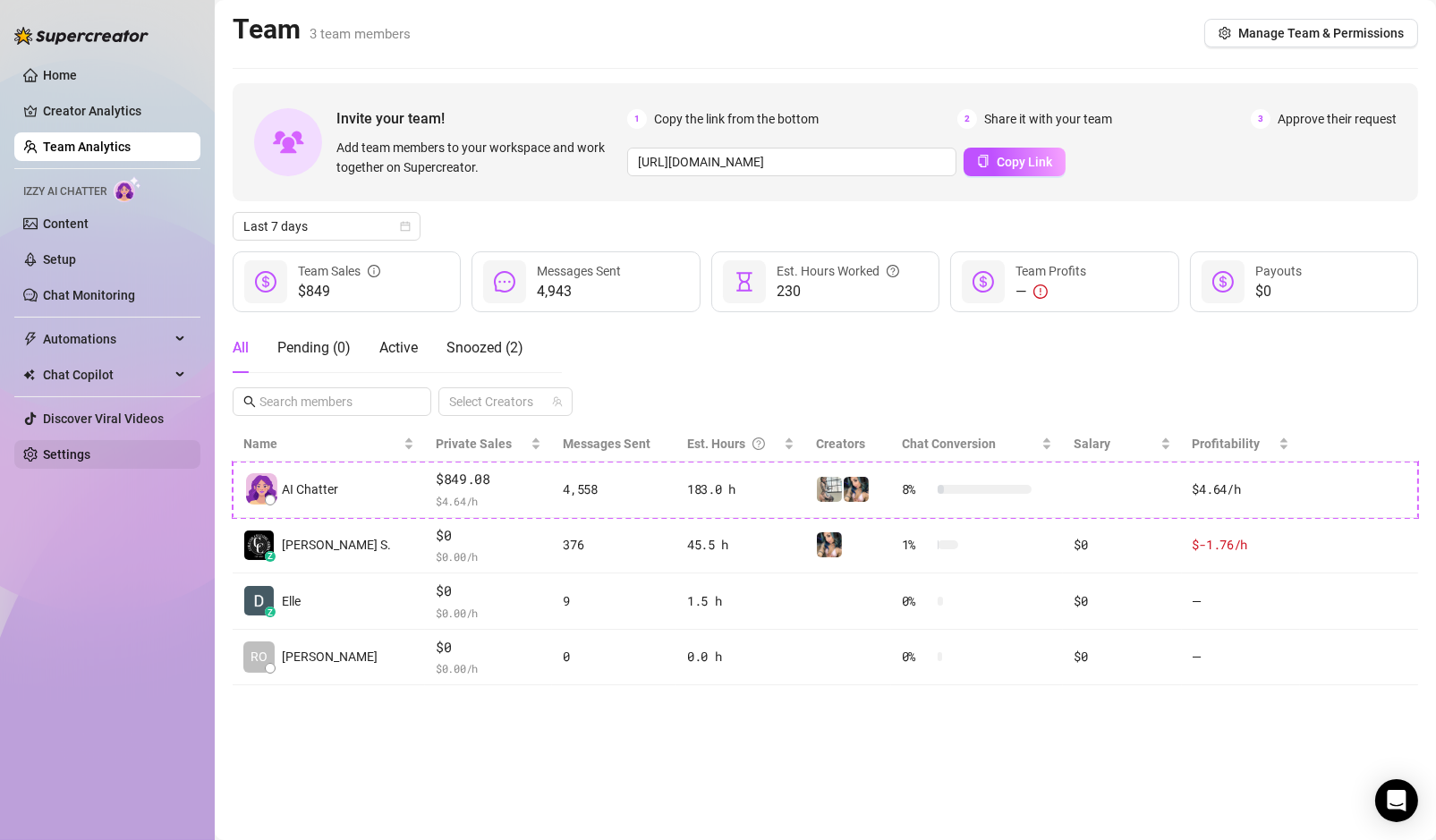
click at [70, 461] on link "Settings" at bounding box center [67, 454] width 47 height 15
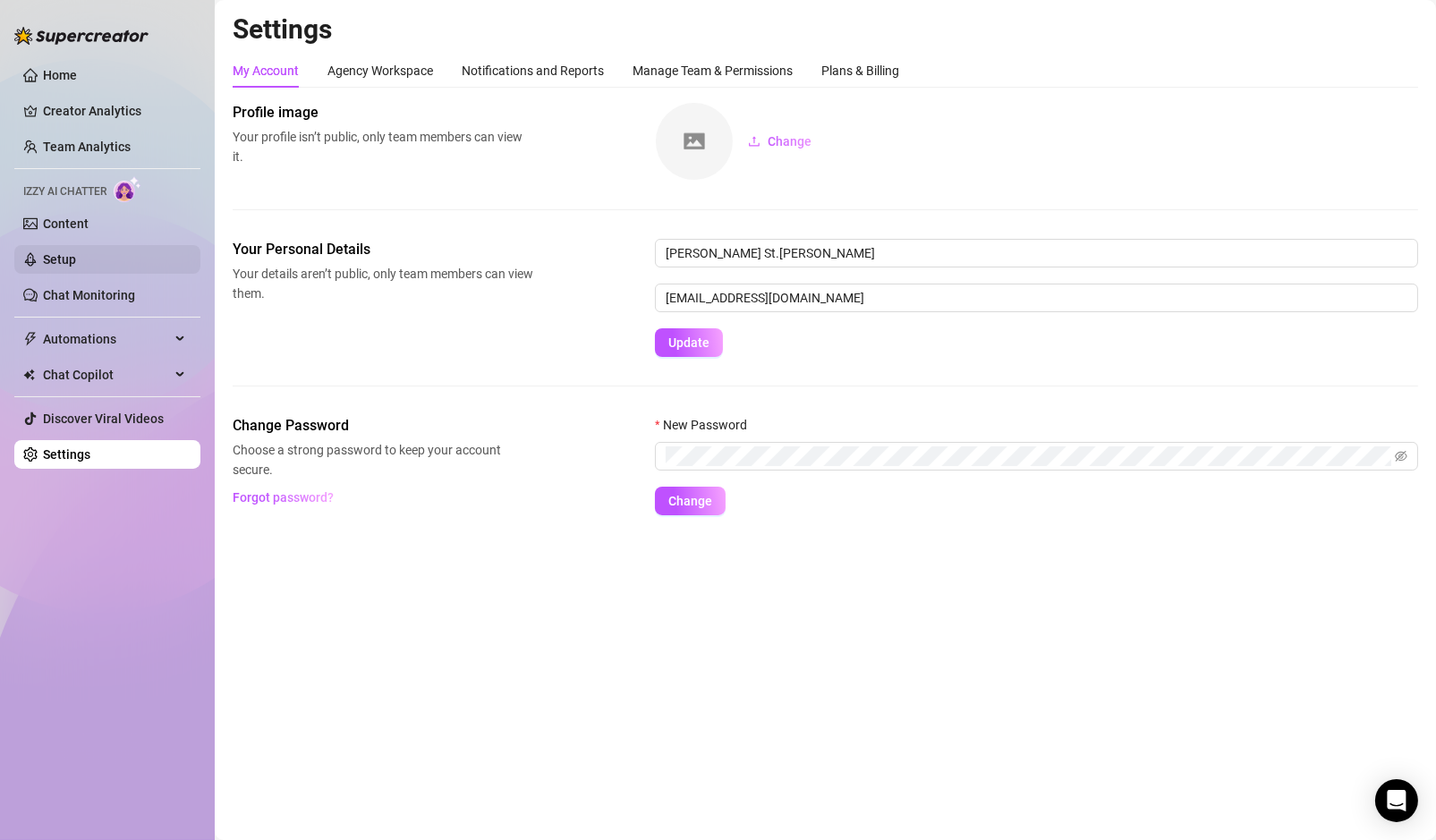
click at [76, 266] on link "Setup" at bounding box center [60, 259] width 34 height 15
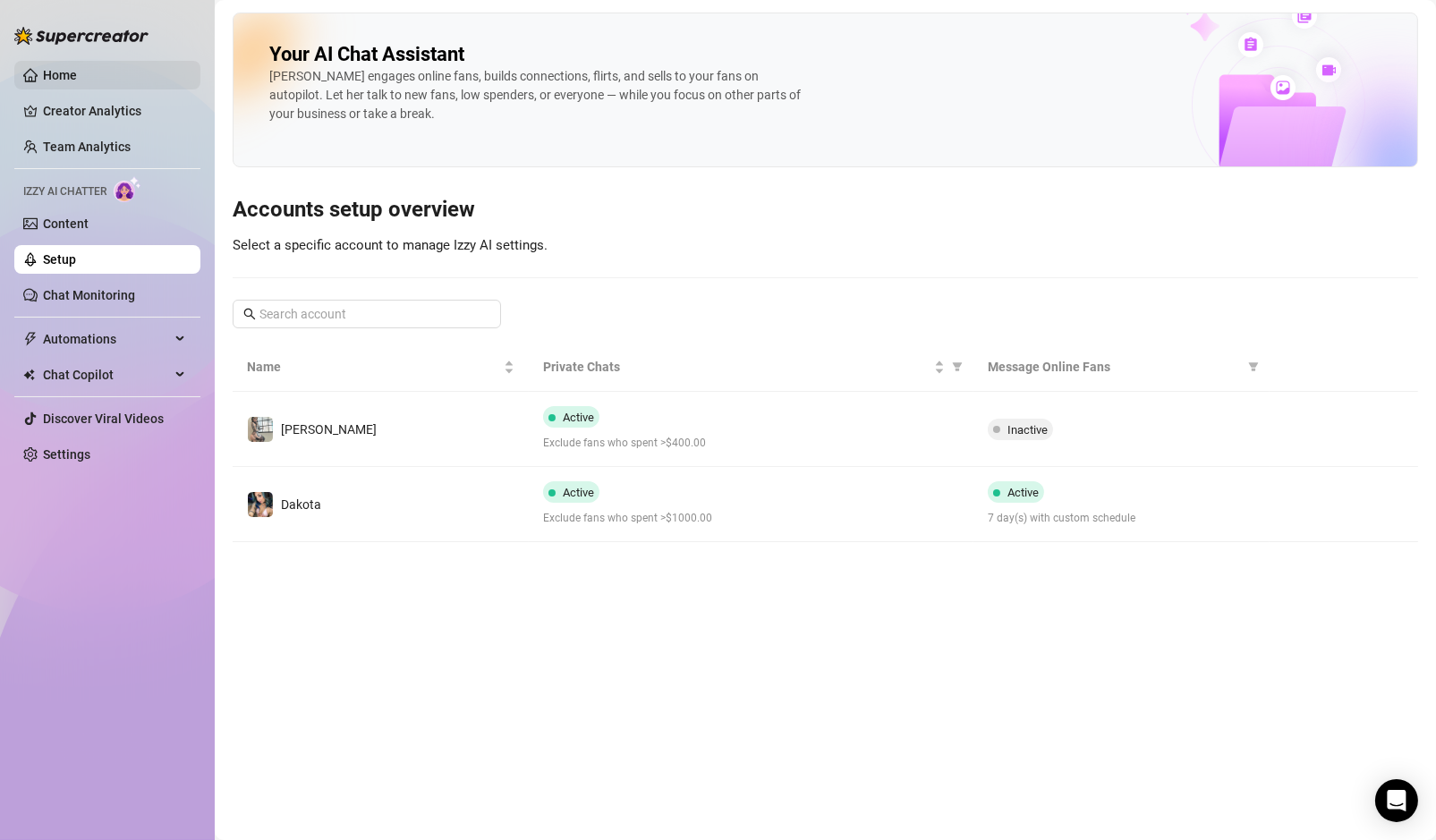
click at [63, 82] on link "Home" at bounding box center [60, 75] width 34 height 15
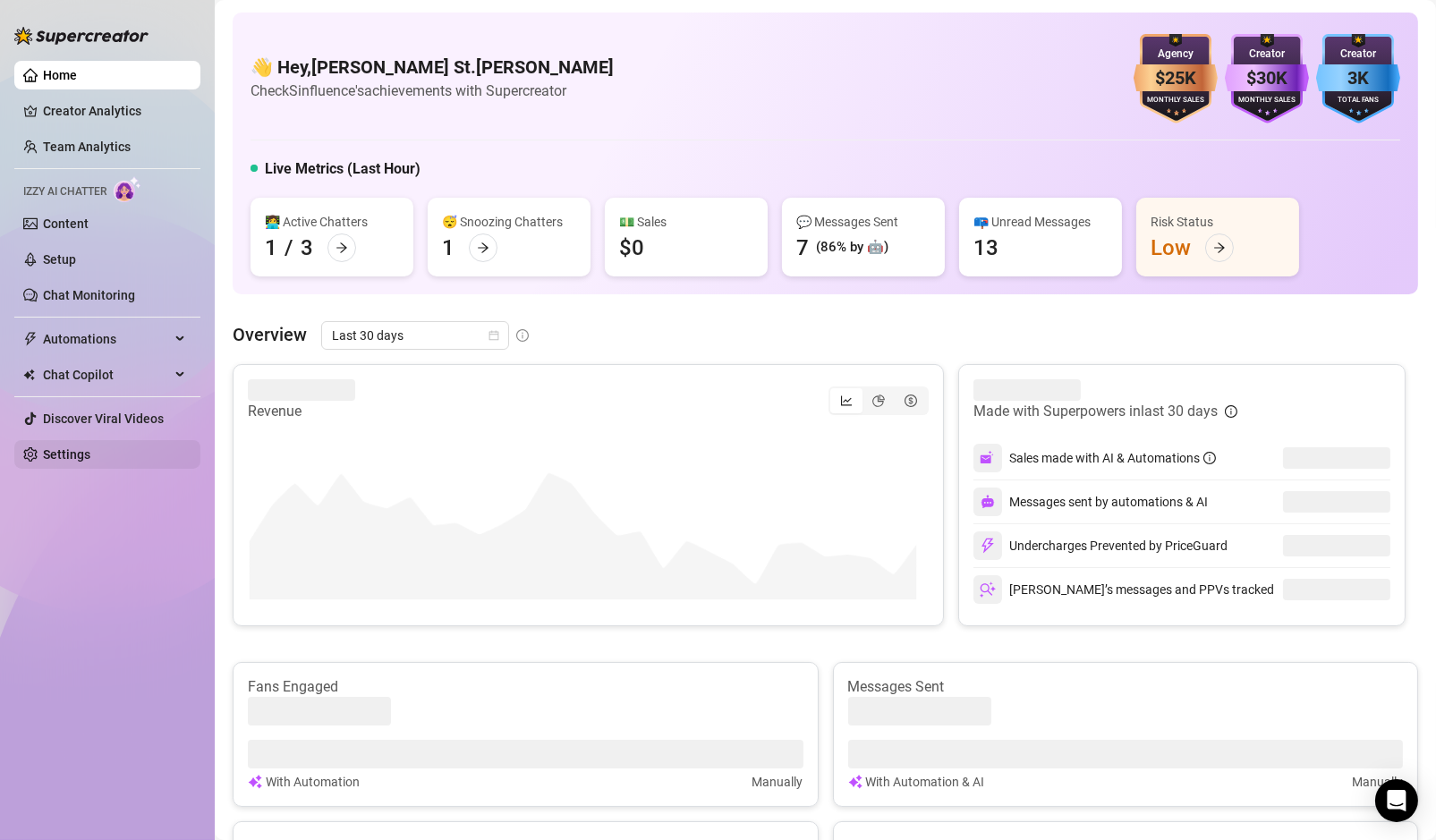
click at [91, 456] on link "Settings" at bounding box center [67, 454] width 47 height 15
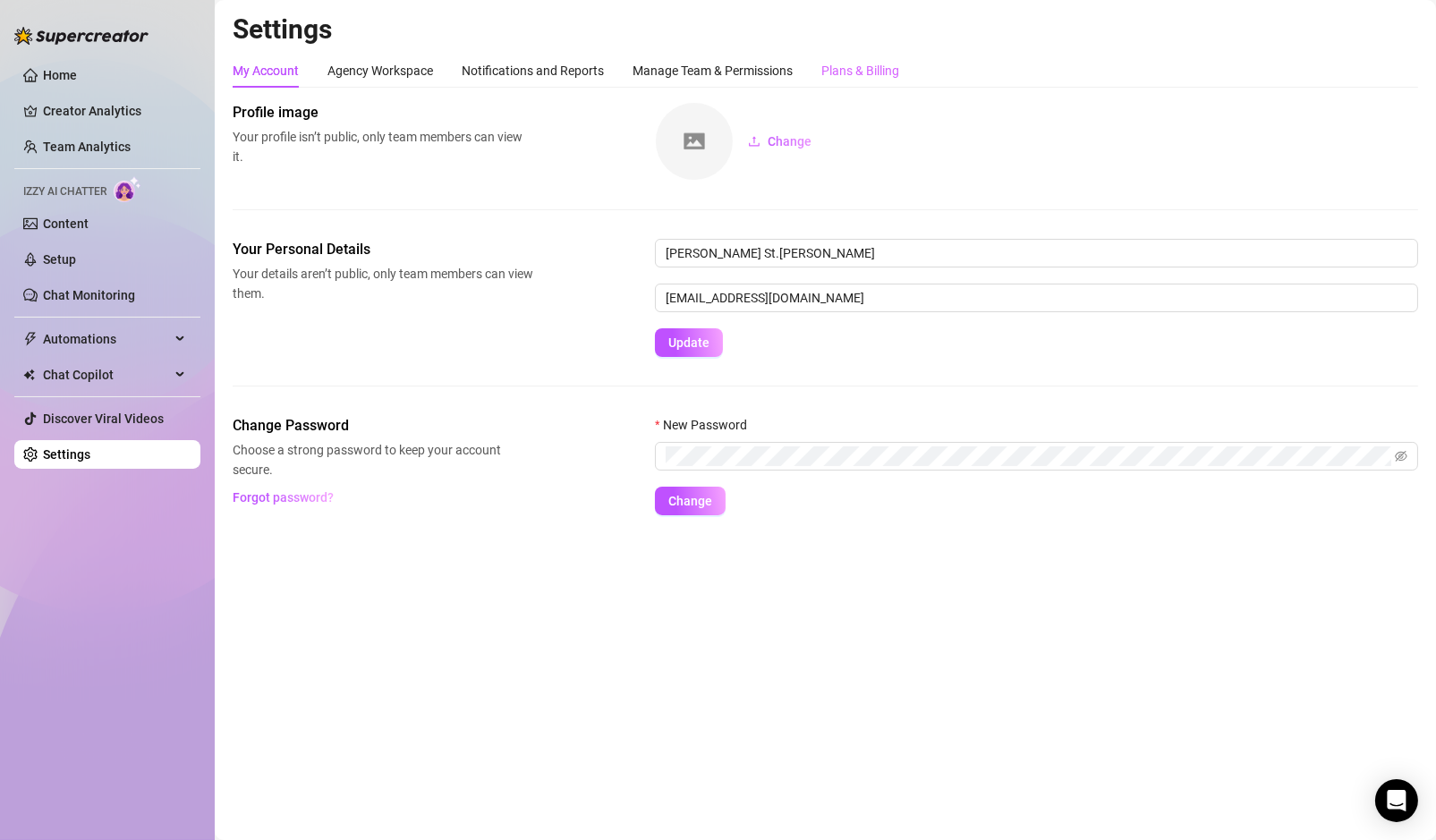
click at [884, 59] on div "Plans & Billing" at bounding box center [860, 70] width 78 height 34
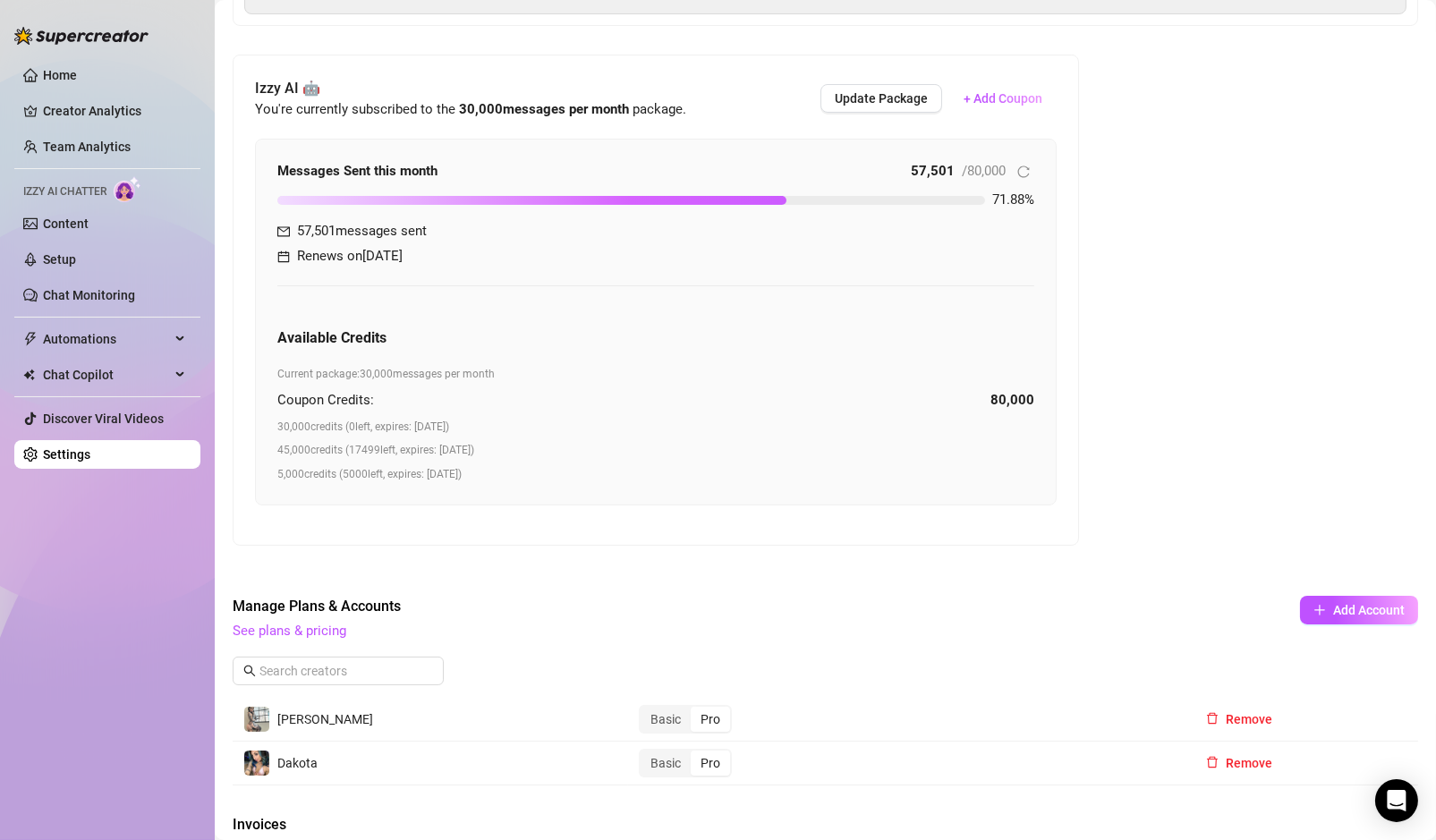
scroll to position [422, 0]
drag, startPoint x: 279, startPoint y: 176, endPoint x: 599, endPoint y: 167, distance: 320.1
click at [599, 167] on div "Messages Sent this month 57,501 / 80,000" at bounding box center [655, 173] width 756 height 22
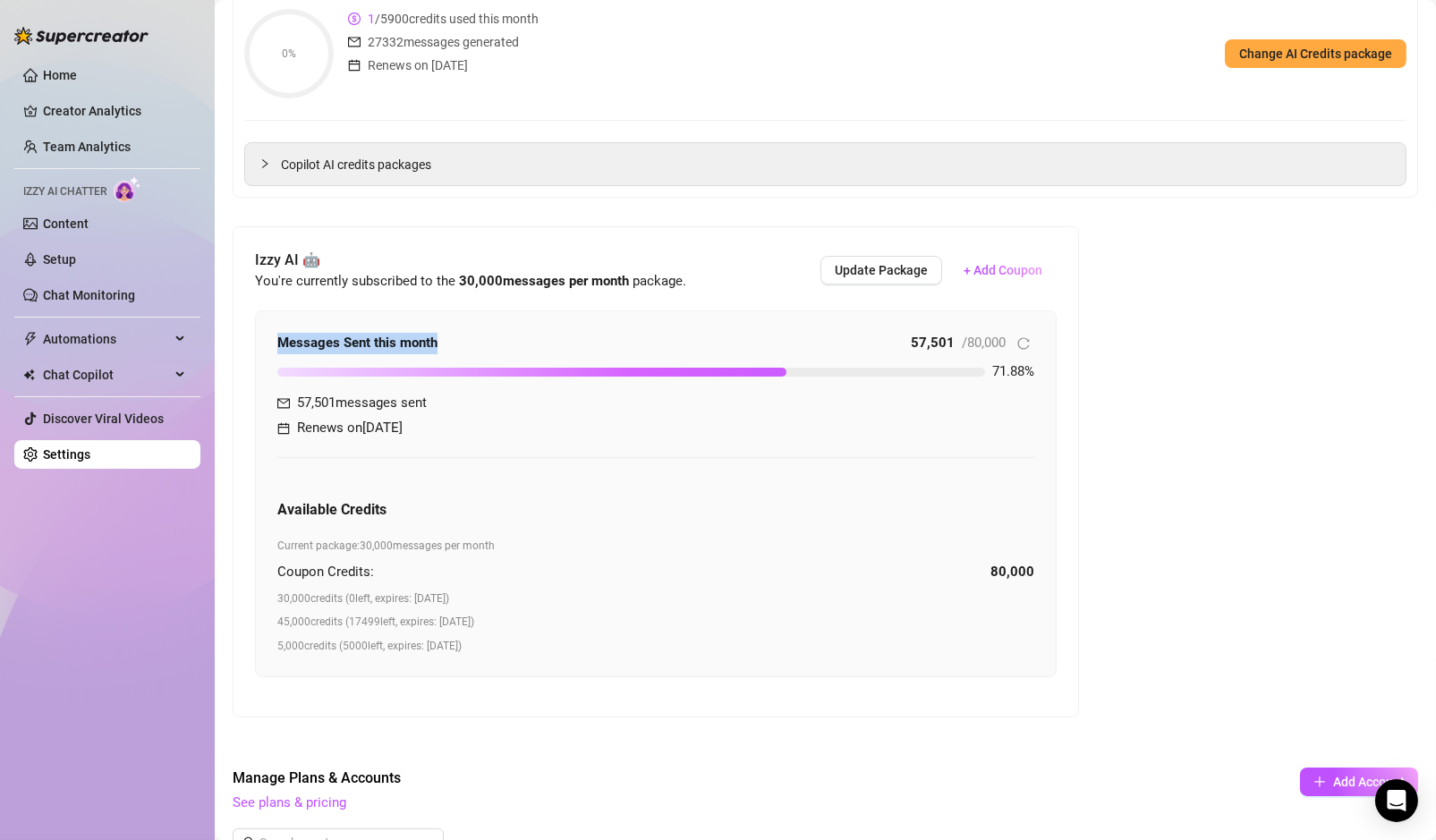
scroll to position [207, 0]
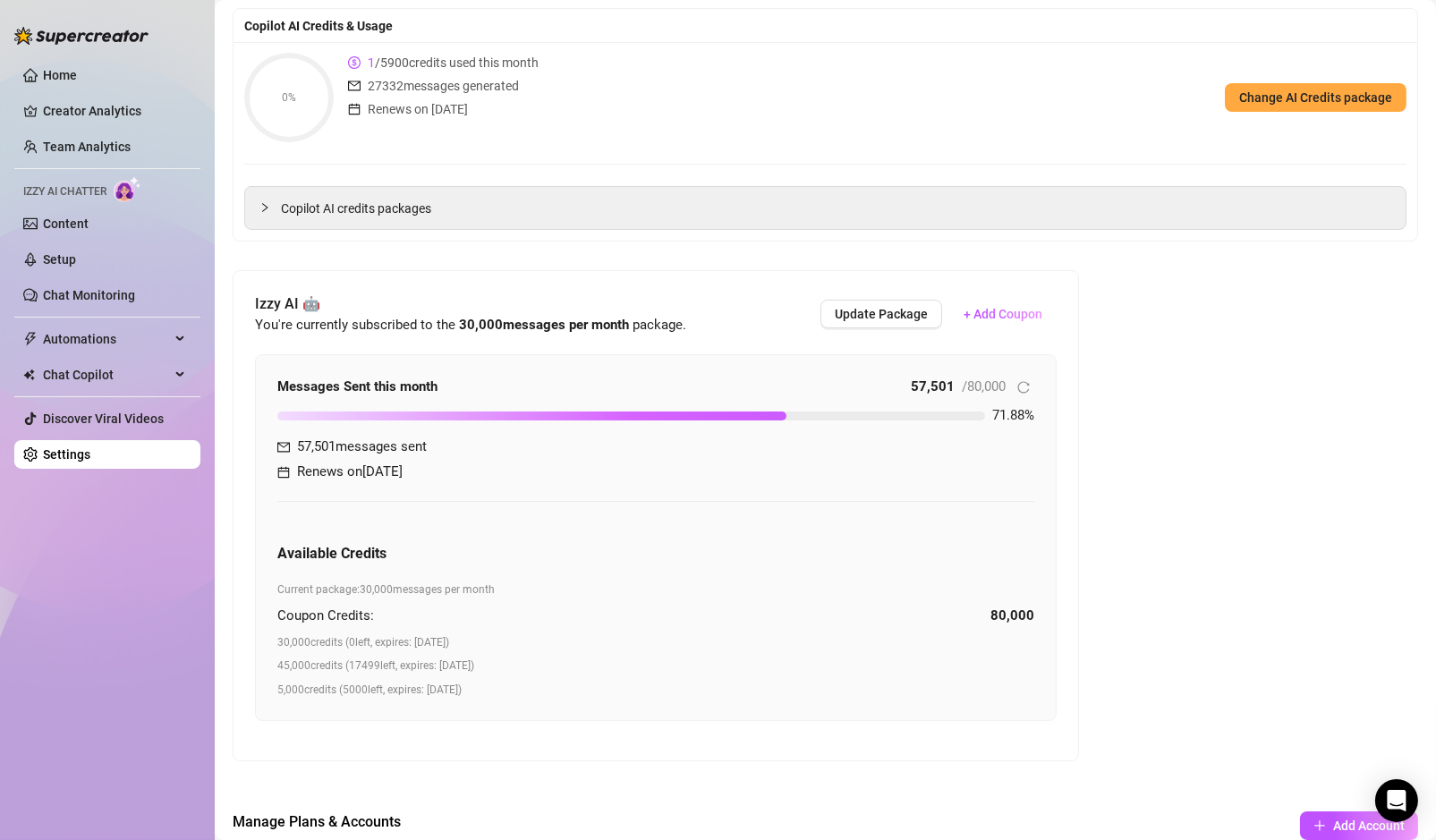
click at [893, 536] on div "Available Credits Current package: 30,000 messages per month Coupon Credits: 80…" at bounding box center [655, 609] width 756 height 179
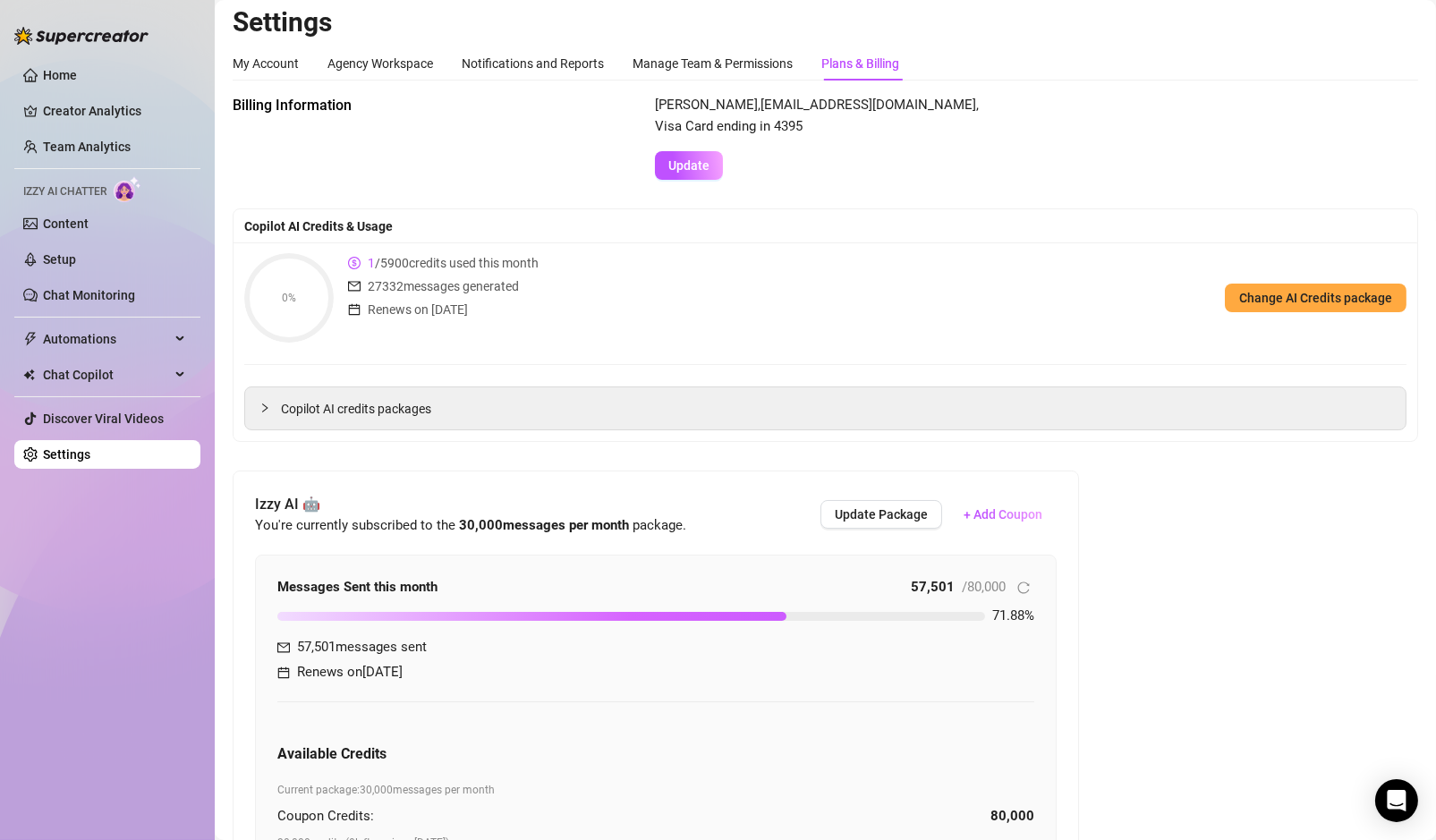
scroll to position [0, 0]
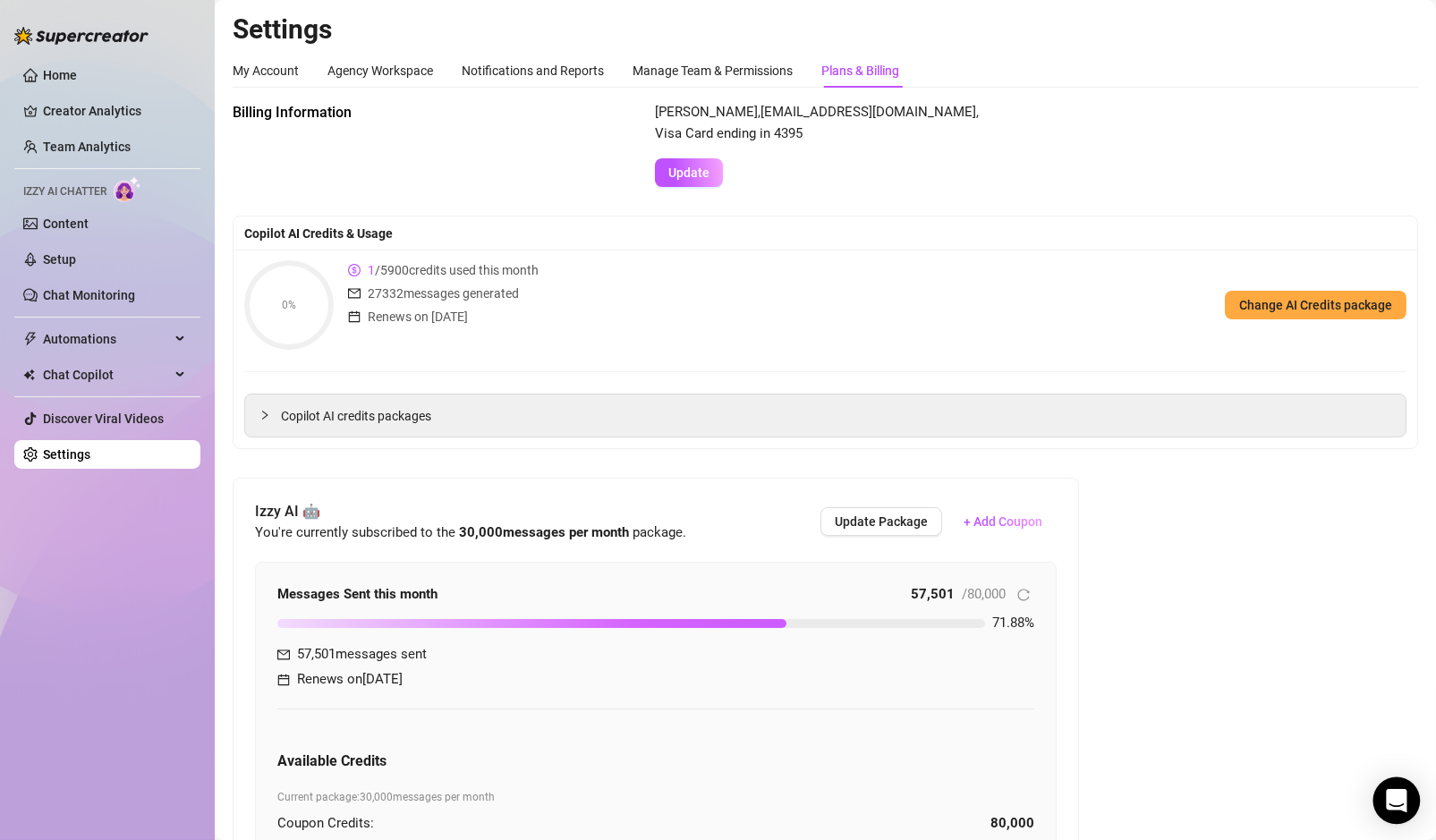
click at [1400, 807] on icon "Open Intercom Messenger" at bounding box center [1396, 801] width 21 height 24
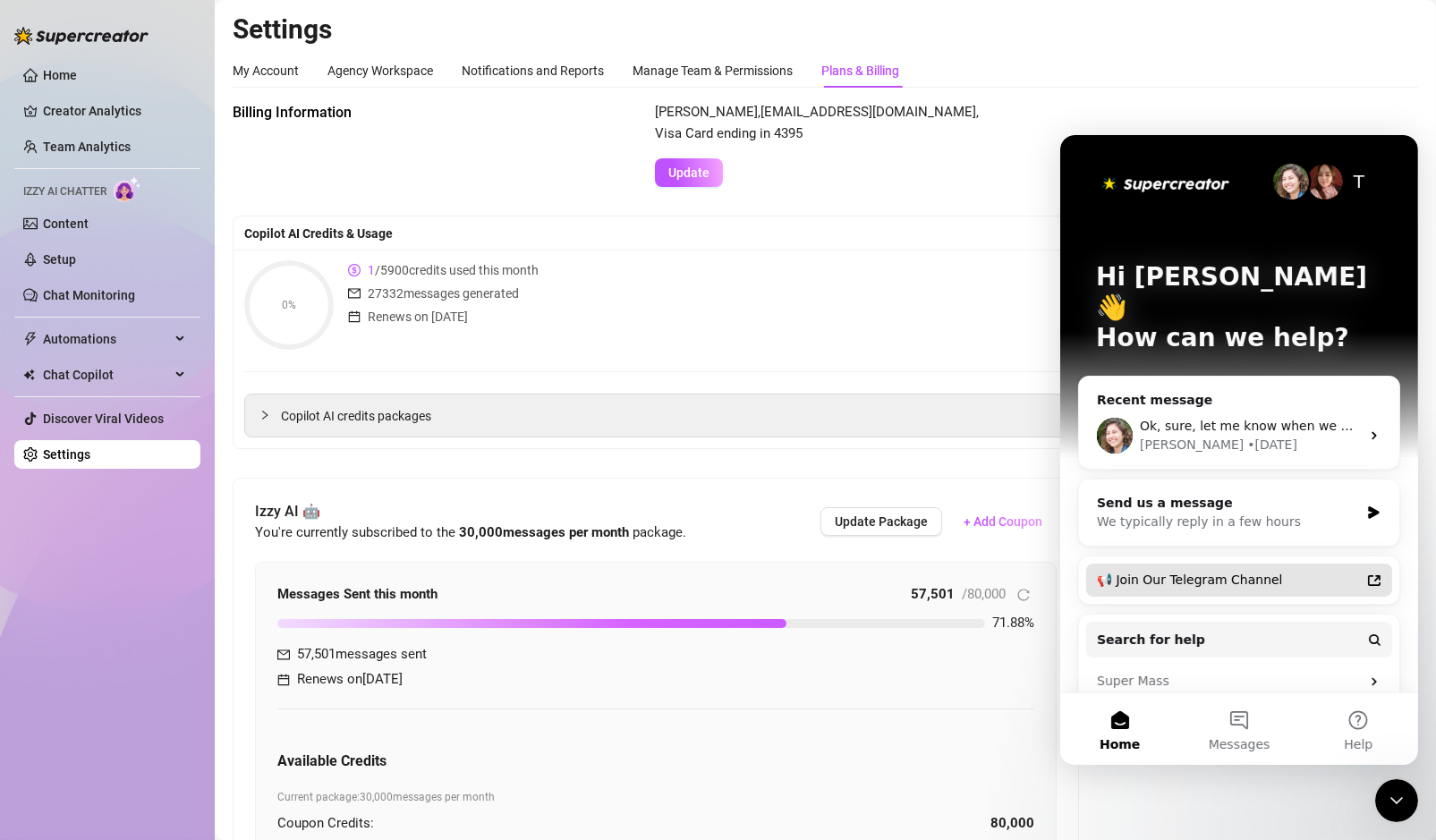
click at [1191, 418] on span "Ok, sure, let me know when we can sync to start reactivating your account." at bounding box center [1376, 425] width 475 height 15
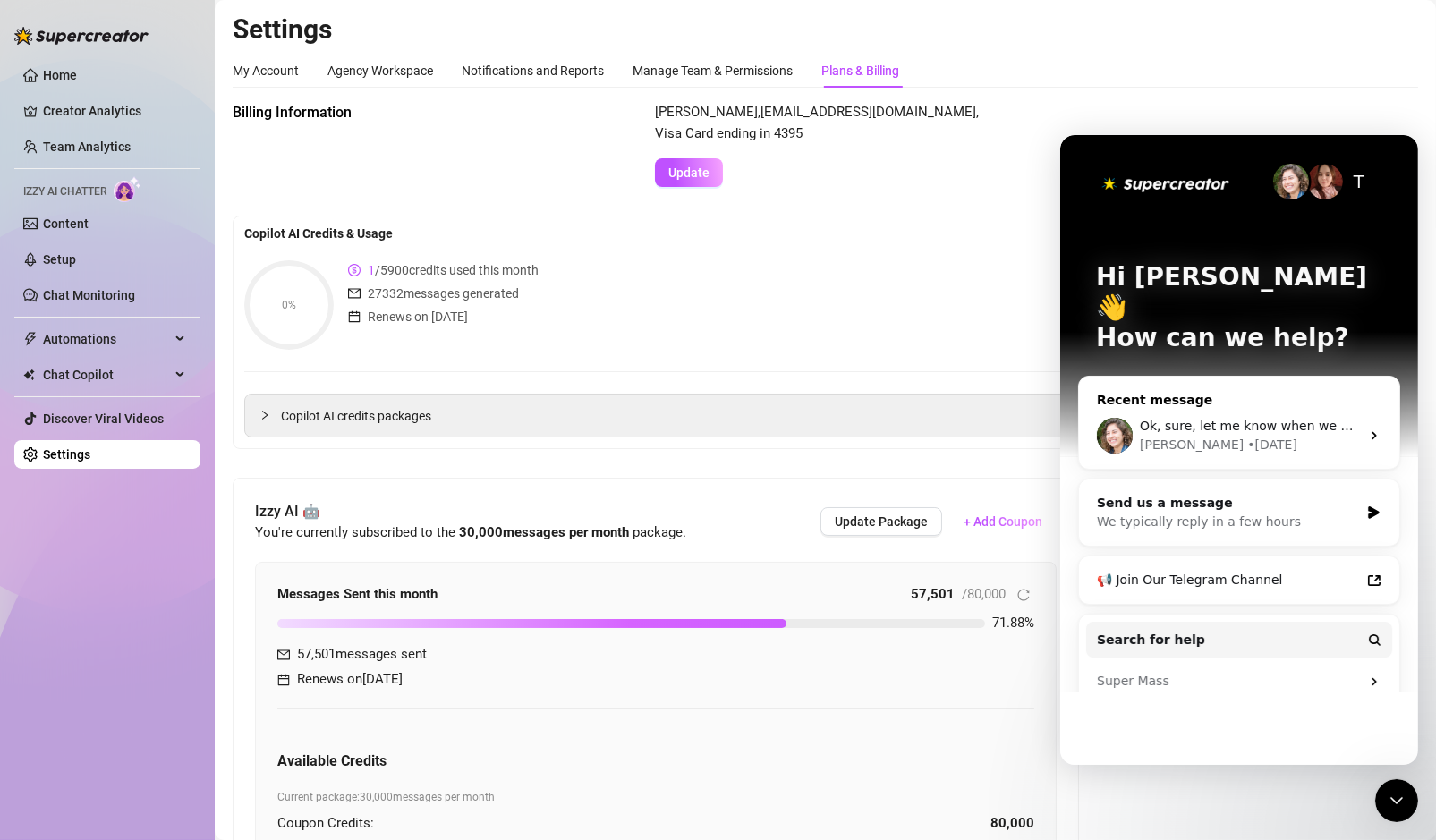
click at [1186, 401] on div "Ok, sure, let me know when we can sync to start reactivating your account. [PER…" at bounding box center [1238, 434] width 321 height 66
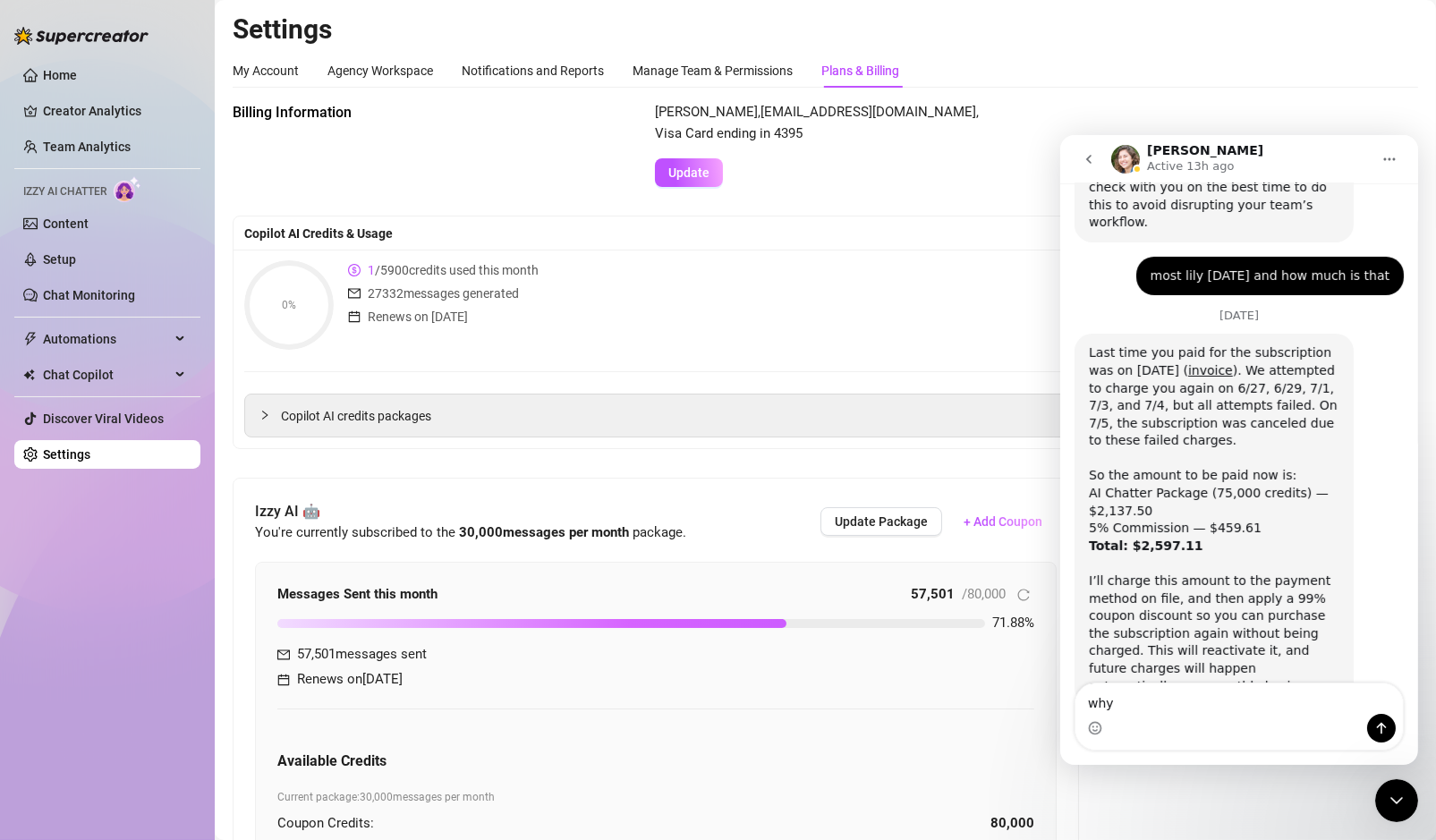
scroll to position [986, 0]
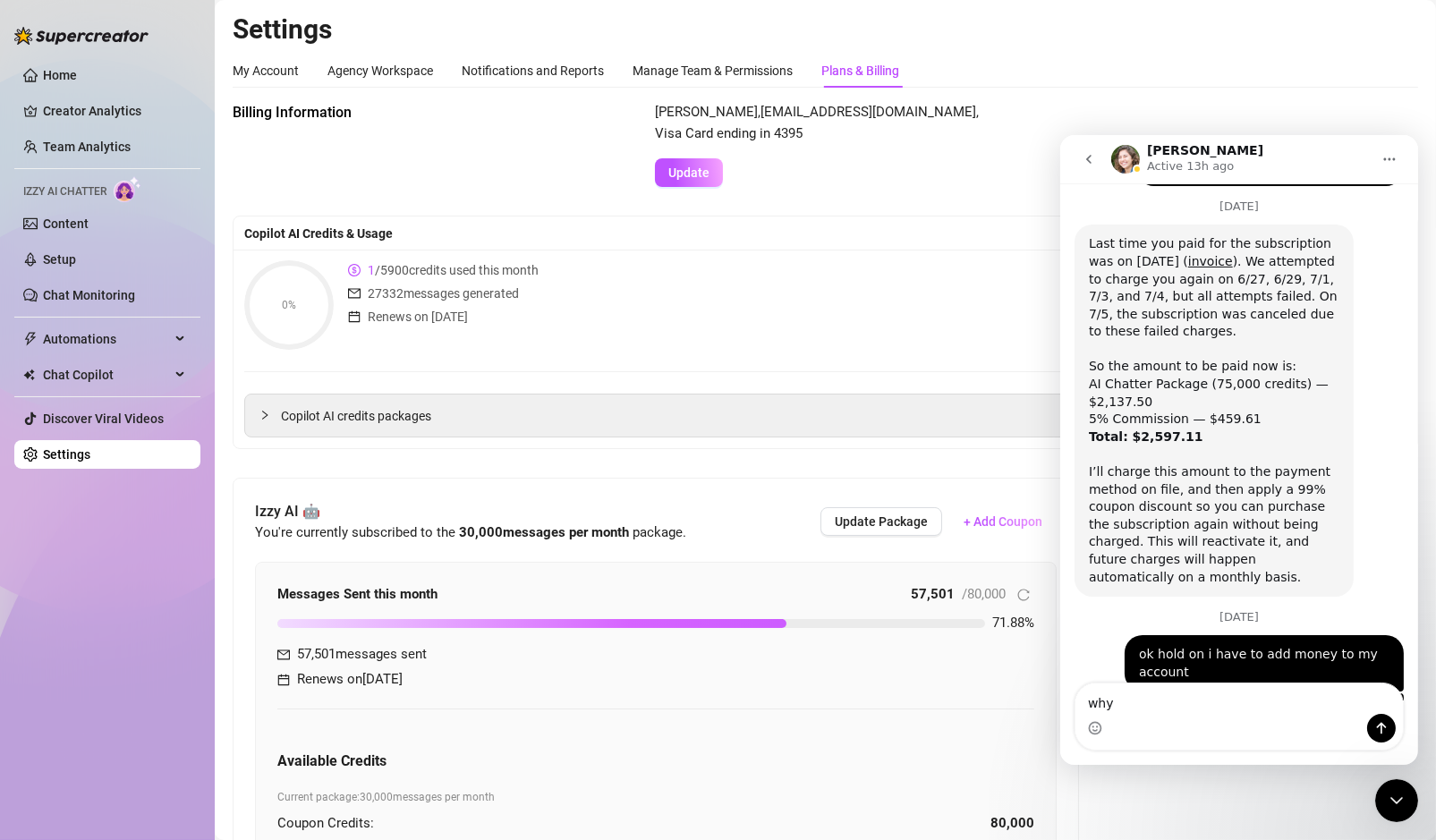
drag, startPoint x: 1184, startPoint y: 720, endPoint x: 1179, endPoint y: 710, distance: 11.2
click at [1183, 719] on div "Intercom messenger" at bounding box center [1238, 727] width 327 height 29
click at [1178, 709] on textarea "why" at bounding box center [1238, 697] width 327 height 31
click at [1177, 709] on textarea "why" at bounding box center [1238, 697] width 327 height 31
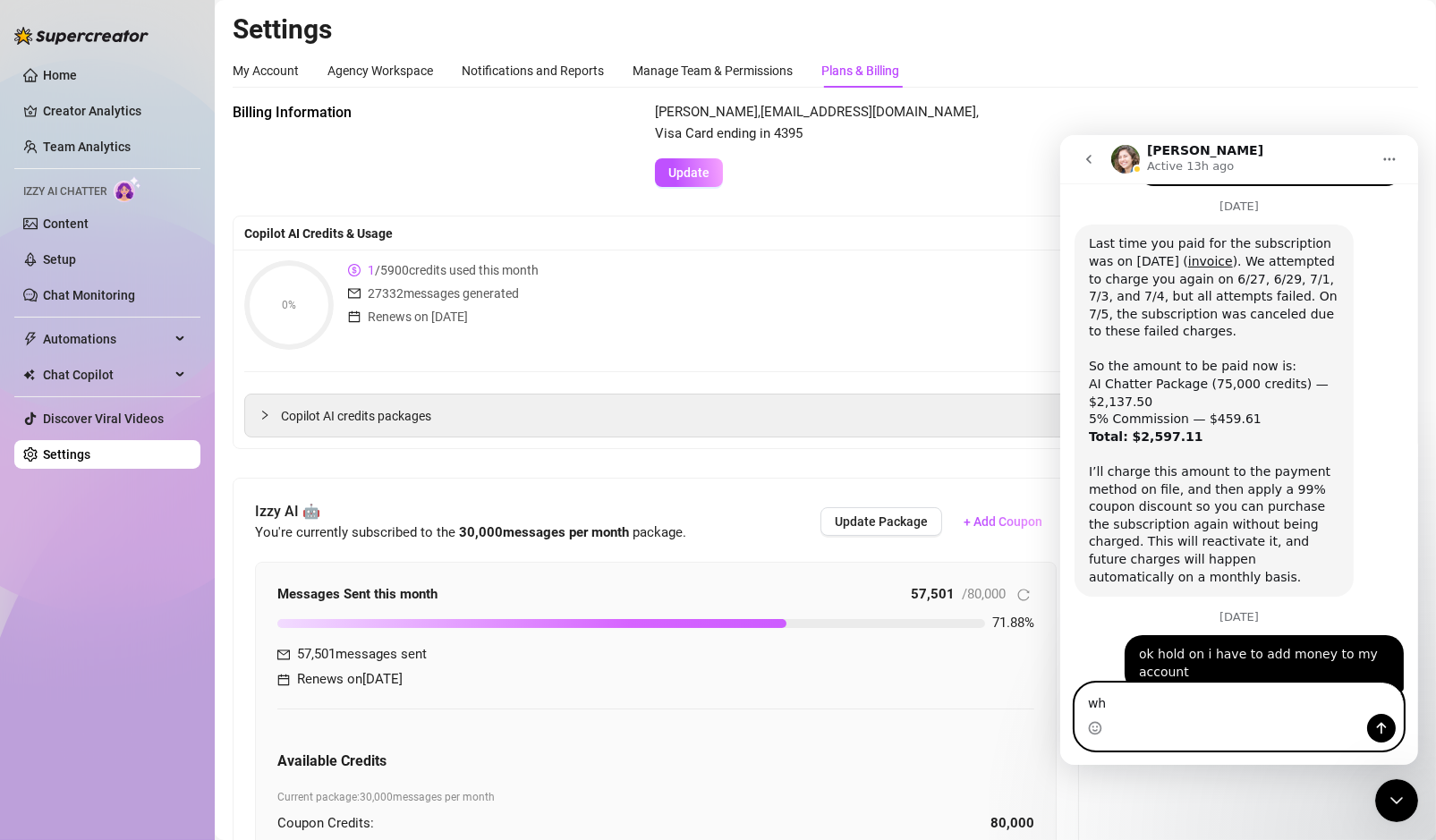
type textarea "w"
click at [956, 220] on div "Copilot AI Credits & Usage" at bounding box center [826, 233] width 1184 height 34
click at [1090, 167] on button "go back" at bounding box center [1088, 158] width 34 height 34
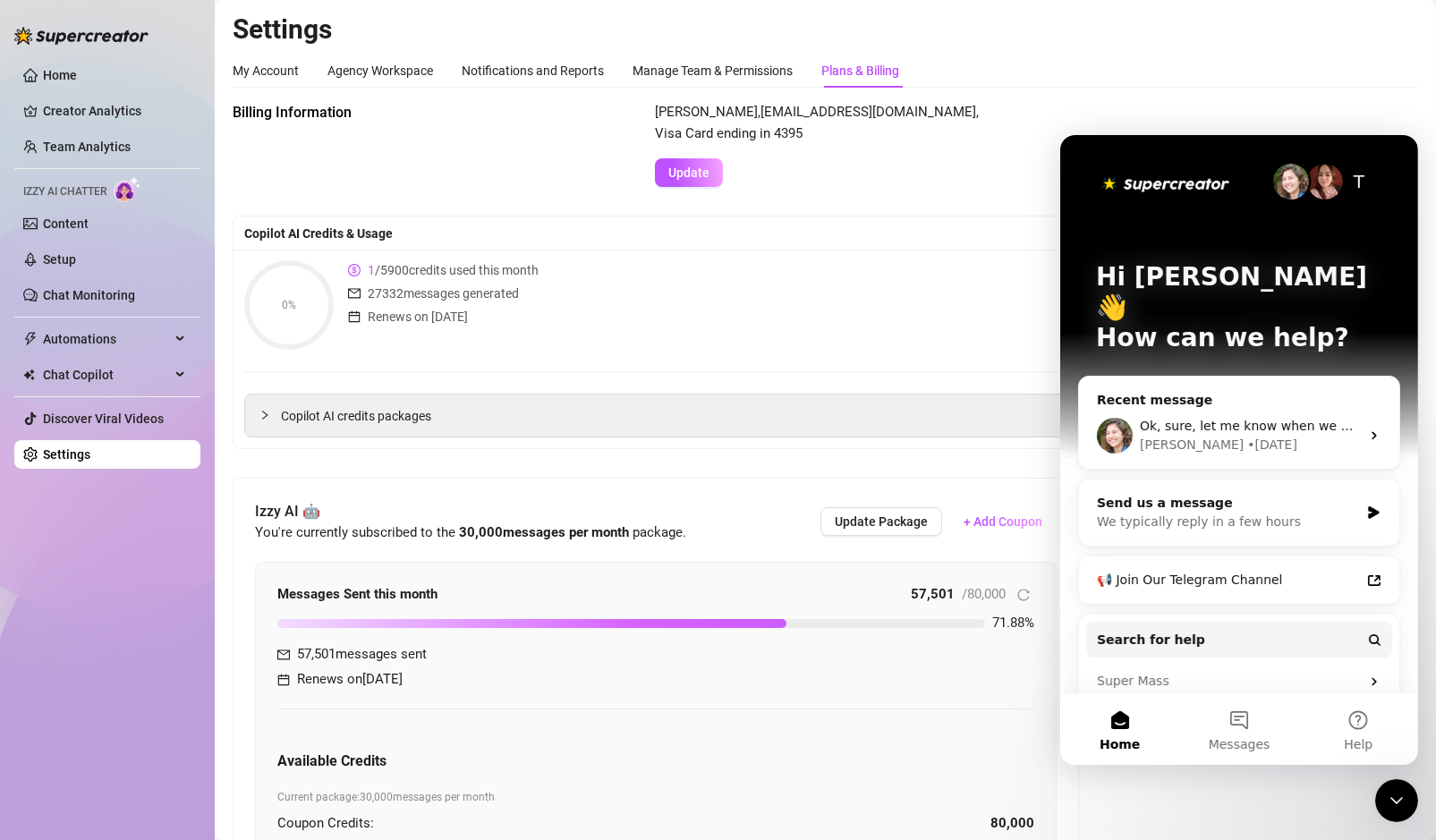
scroll to position [0, 0]
click at [1174, 108] on div "[PERSON_NAME] , [EMAIL_ADDRESS][DOMAIN_NAME] , Visa Card ending in 4395 Update" at bounding box center [1037, 144] width 763 height 85
click at [1394, 795] on icon "Close Intercom Messenger" at bounding box center [1396, 800] width 22 height 22
